Goal: Task Accomplishment & Management: Use online tool/utility

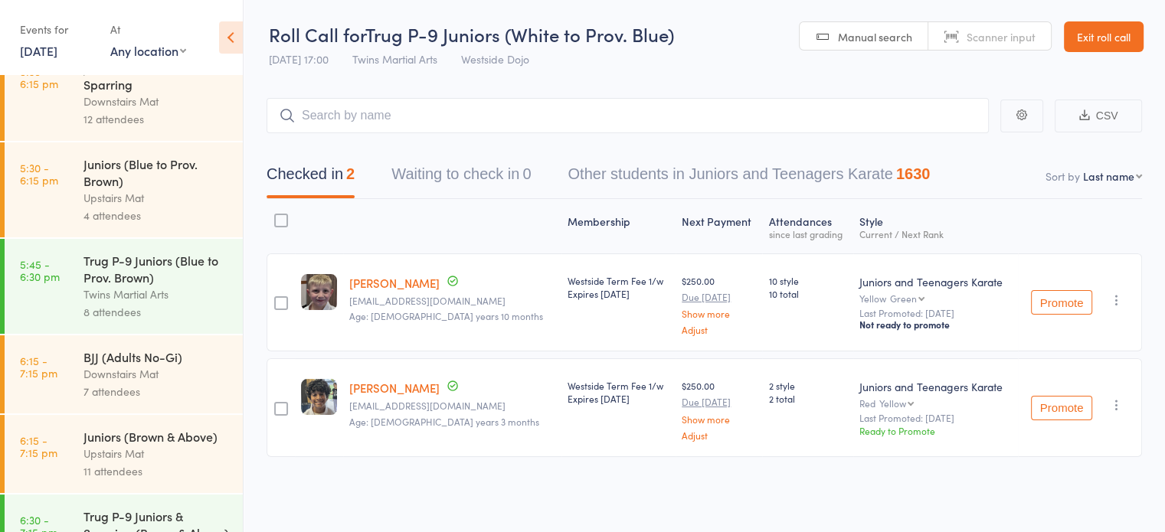
scroll to position [467, 0]
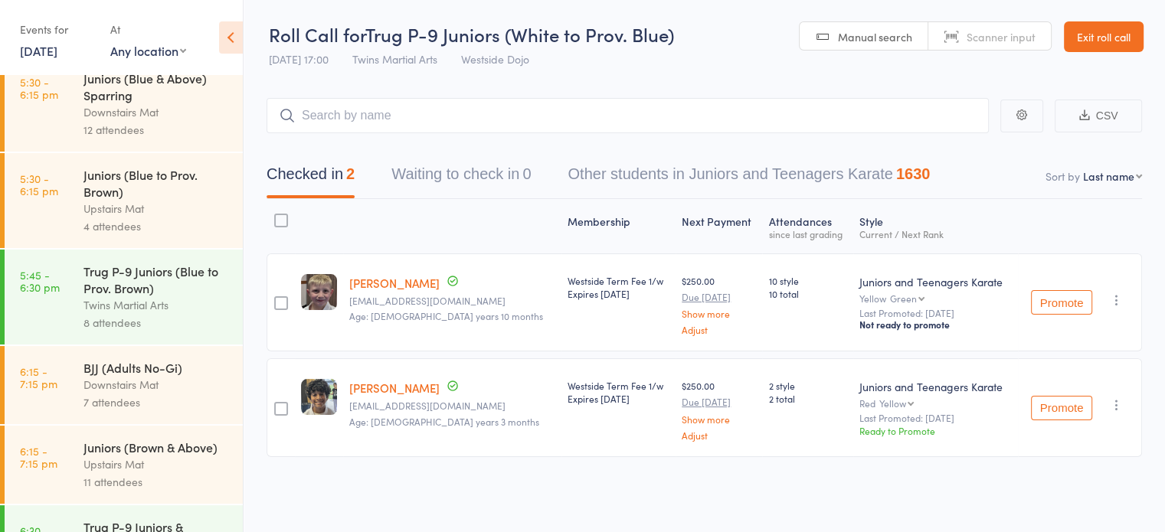
click at [129, 284] on div "Trug P-9 Juniors (Blue to Prov. Brown)" at bounding box center [156, 280] width 146 height 34
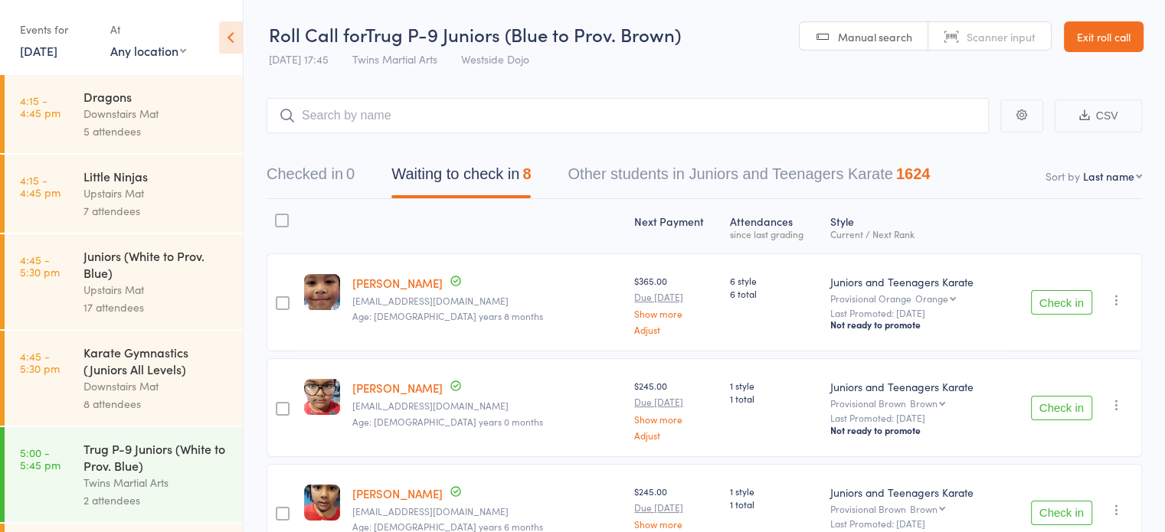
click at [286, 222] on div at bounding box center [282, 221] width 14 height 14
click at [278, 216] on input "checkbox" at bounding box center [278, 216] width 0 height 0
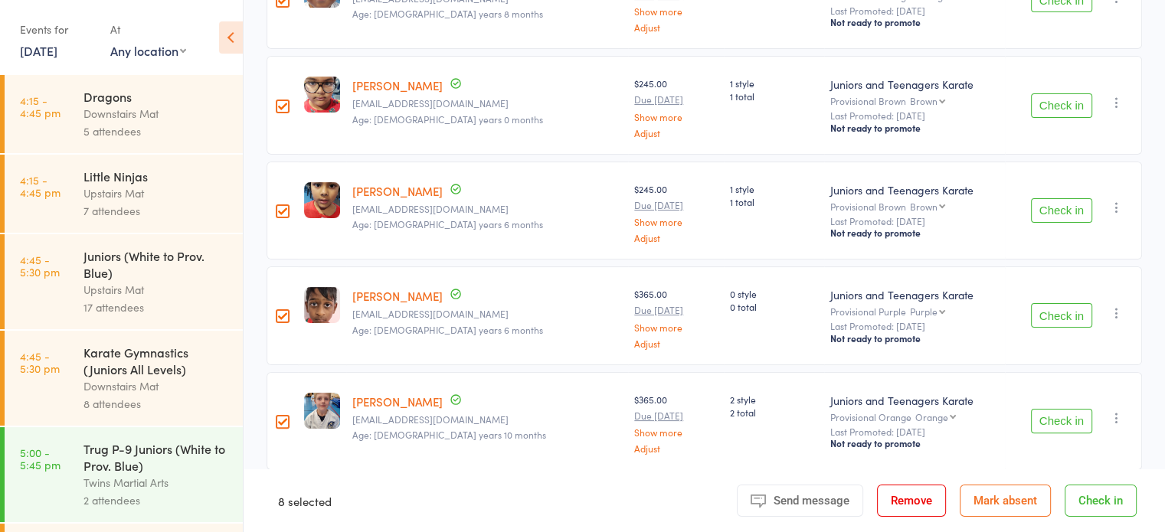
scroll to position [425, 0]
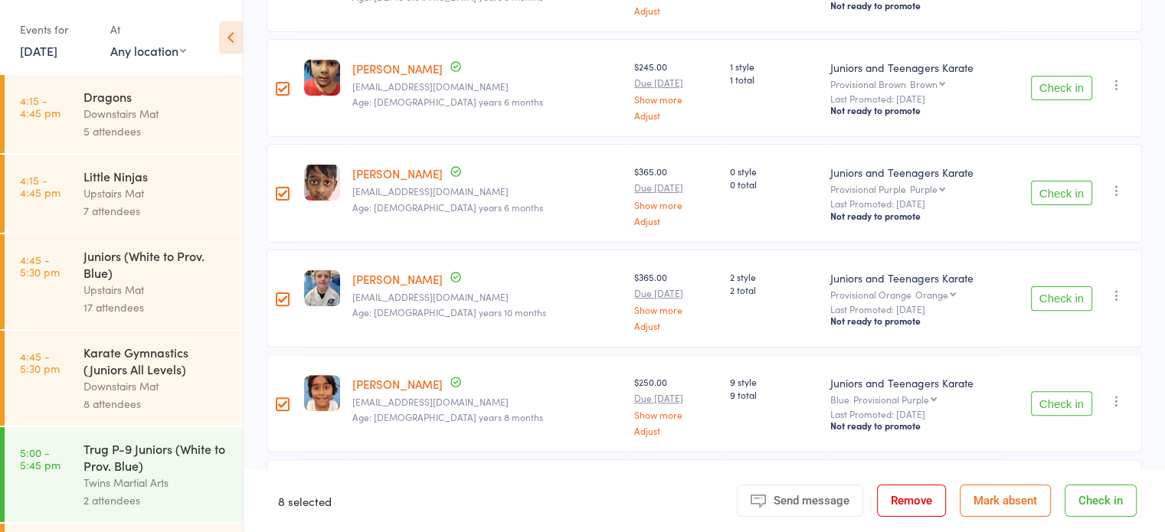
click at [286, 189] on div at bounding box center [283, 194] width 14 height 14
click at [279, 189] on input "checkbox" at bounding box center [279, 189] width 0 height 0
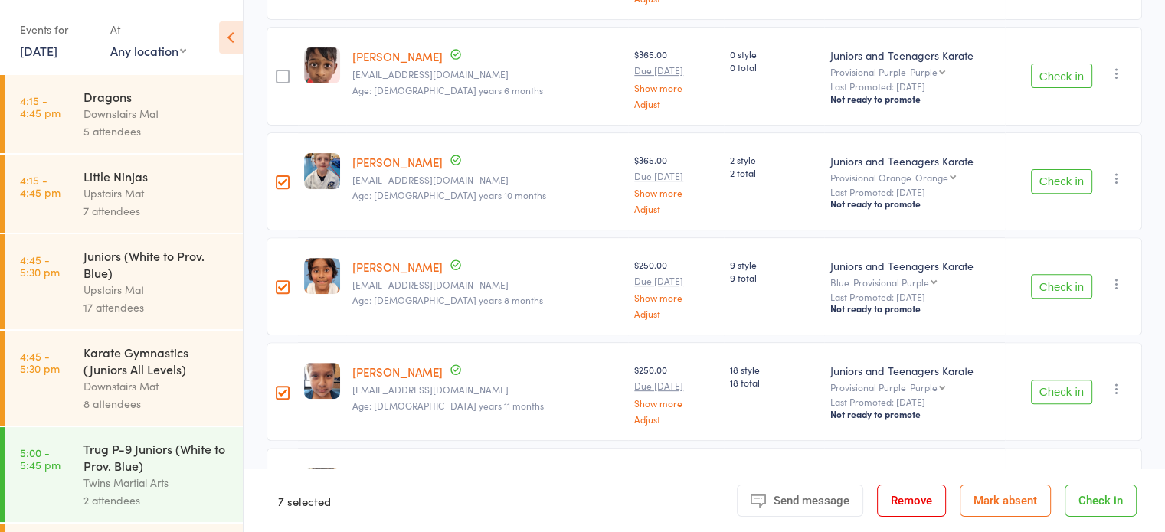
scroll to position [619, 0]
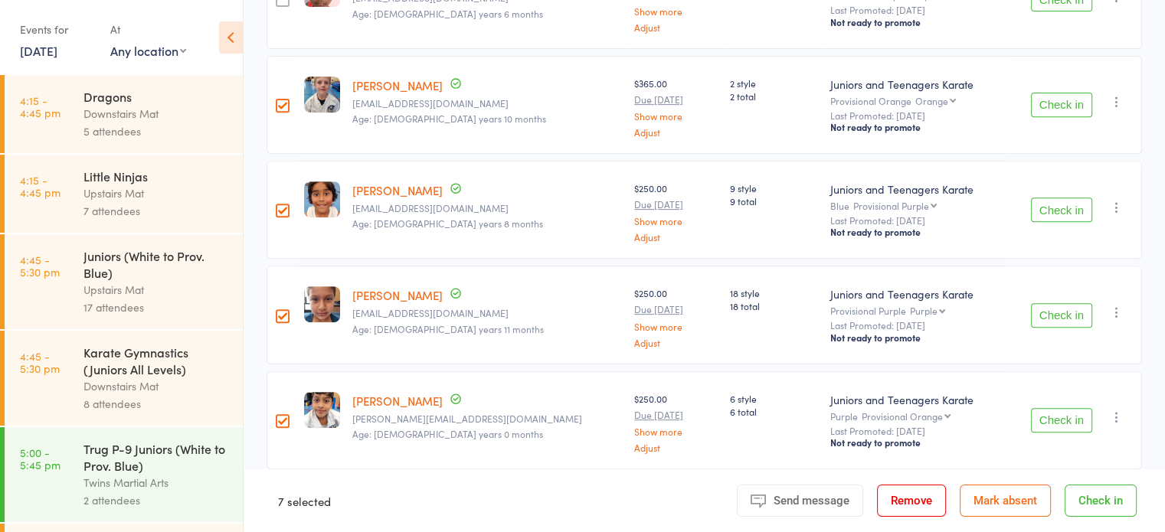
click at [1087, 508] on button "Check in" at bounding box center [1100, 501] width 72 height 32
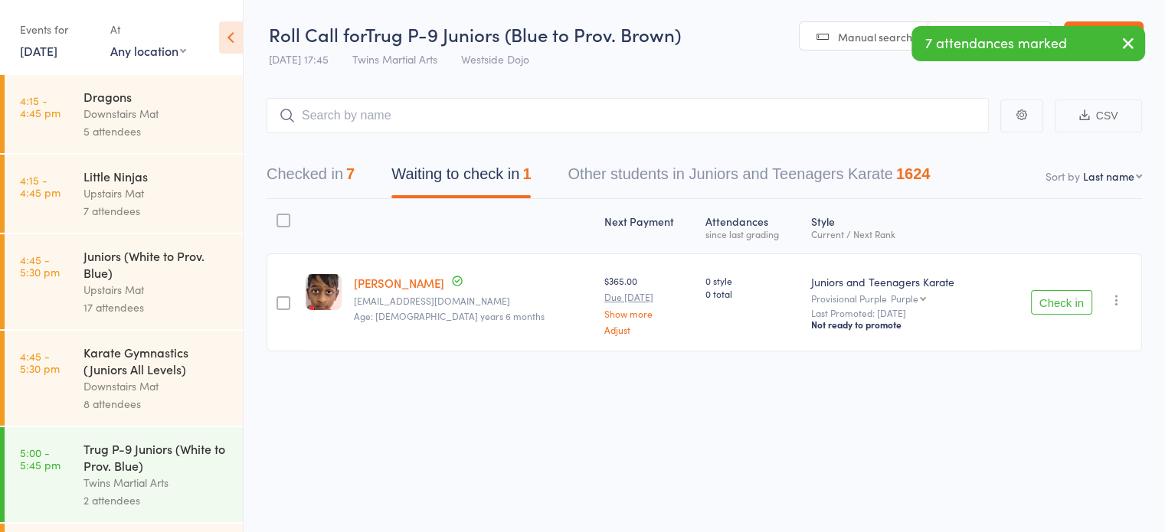
scroll to position [0, 0]
click at [340, 177] on button "Checked in 7" at bounding box center [310, 178] width 88 height 41
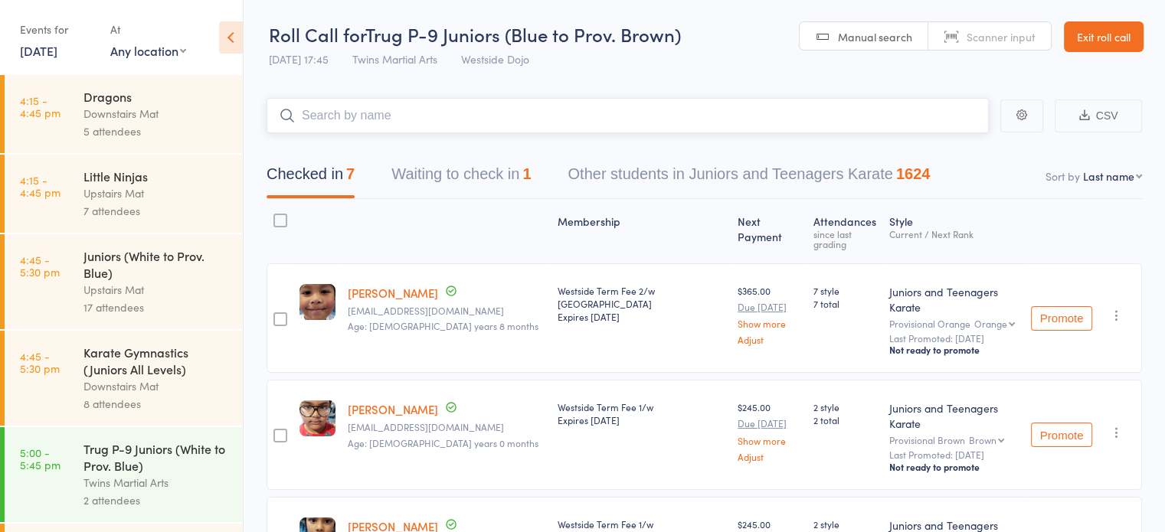
click at [515, 130] on input "search" at bounding box center [627, 115] width 722 height 35
type input "damien t6oo"
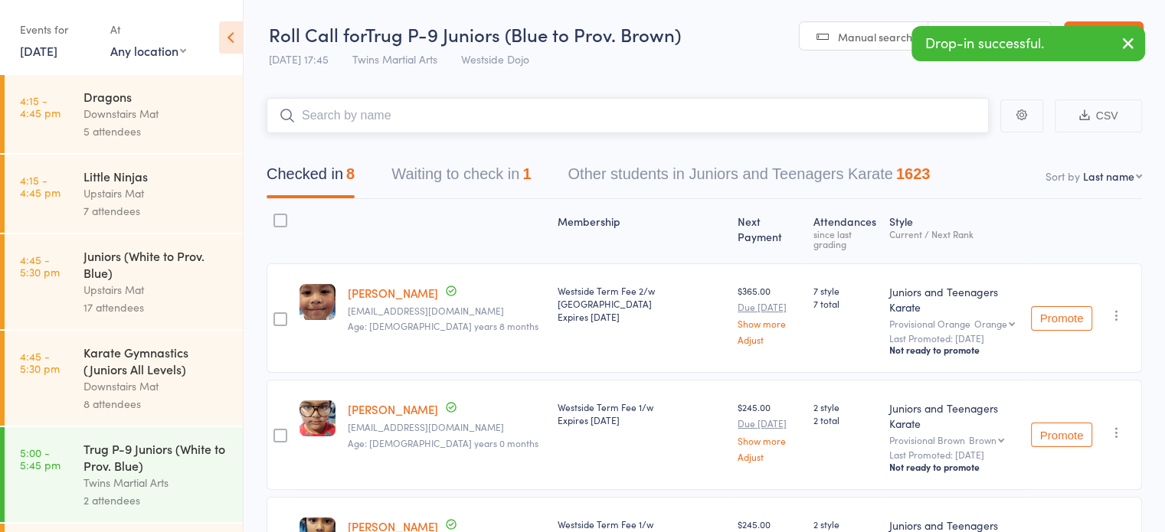
click at [519, 182] on button "Waiting to check in 1" at bounding box center [460, 178] width 139 height 41
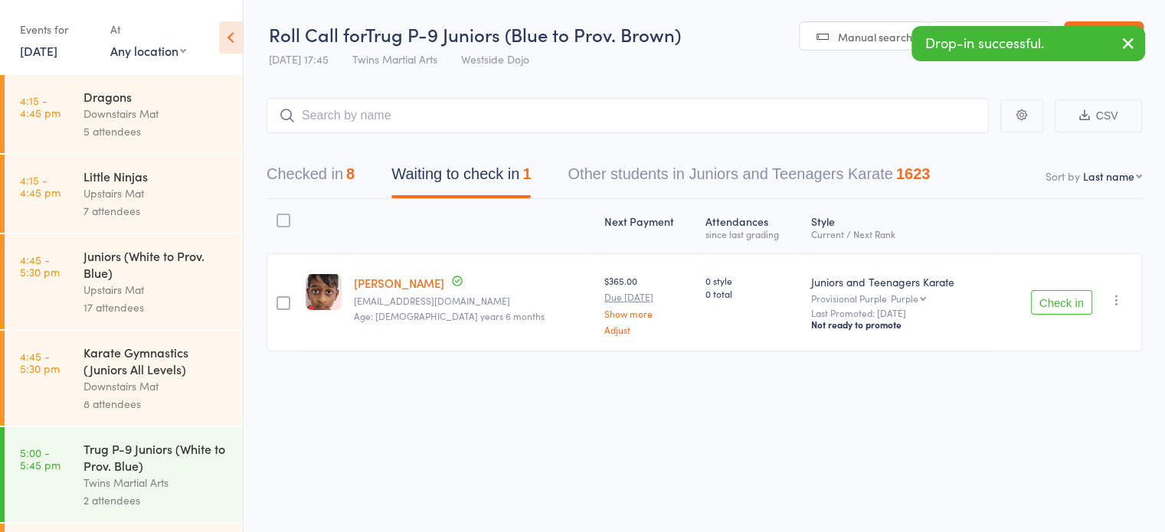
click at [705, 364] on div "Next Payment Atten­dances since last grading Style Current / Next Rank edit [PE…" at bounding box center [703, 309] width 875 height 221
click at [338, 192] on button "Checked in 8" at bounding box center [310, 178] width 88 height 41
